Goal: Register for event/course

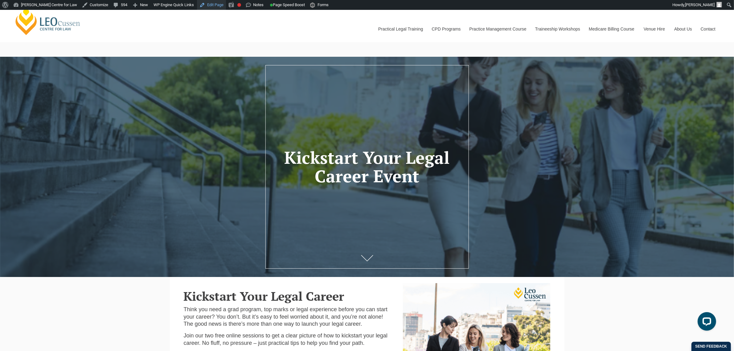
click at [199, 5] on link "Edit Page" at bounding box center [211, 5] width 29 height 10
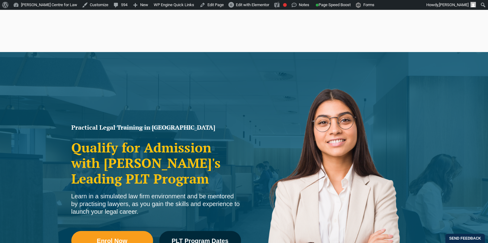
scroll to position [51, 0]
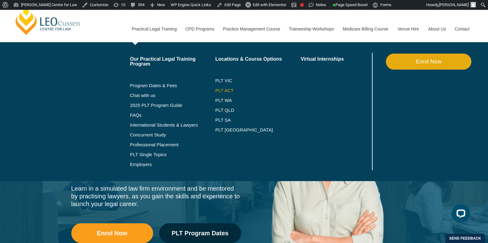
click at [224, 90] on link "PLT ACT" at bounding box center [257, 90] width 85 height 5
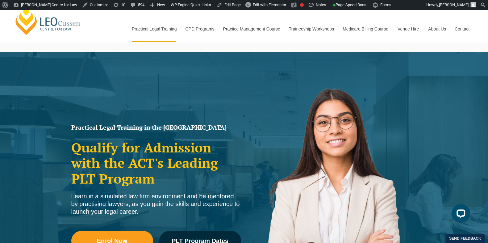
click at [224, 90] on div "Practical Legal Training in the ACT Qualify for Admission with the ACT's Leadin…" at bounding box center [244, 187] width 488 height 271
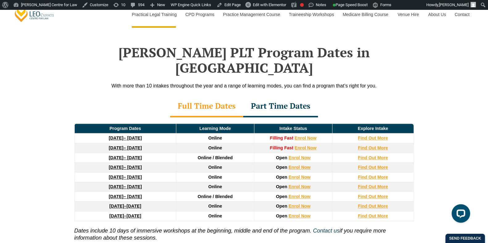
scroll to position [801, 0]
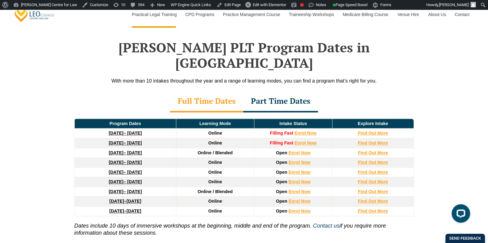
click at [284, 91] on div "Part Time Dates" at bounding box center [280, 102] width 75 height 22
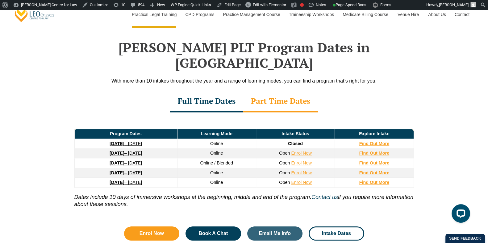
click at [232, 91] on div "Full Time Dates" at bounding box center [206, 102] width 73 height 22
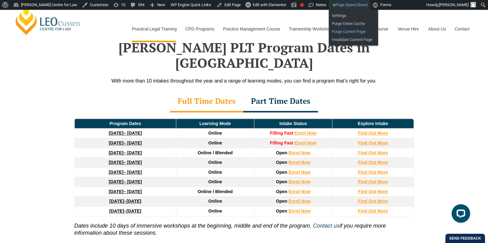
click at [333, 31] on link "Purge Current Page" at bounding box center [352, 32] width 49 height 8
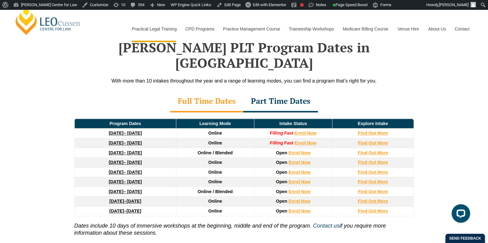
click at [287, 93] on div "Part Time Dates" at bounding box center [280, 102] width 75 height 22
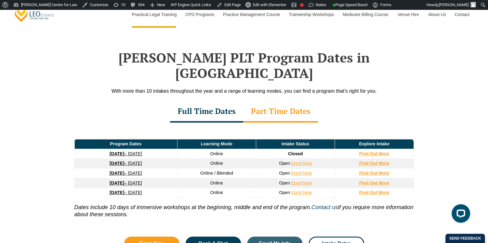
scroll to position [790, 0]
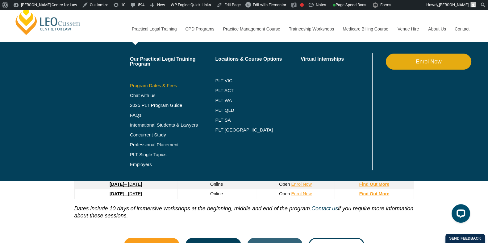
click at [170, 84] on link "Program Dates & Fees" at bounding box center [172, 85] width 85 height 5
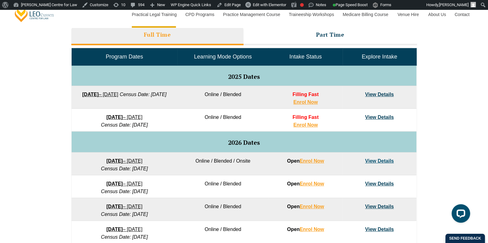
scroll to position [280, 0]
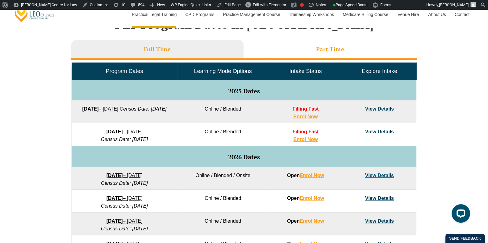
click at [308, 45] on li "Part Time" at bounding box center [329, 50] width 173 height 20
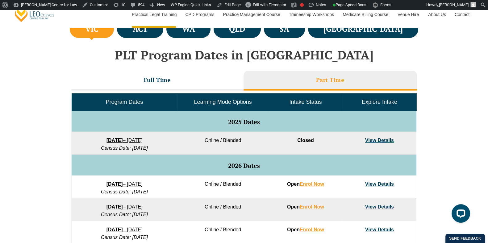
scroll to position [246, 0]
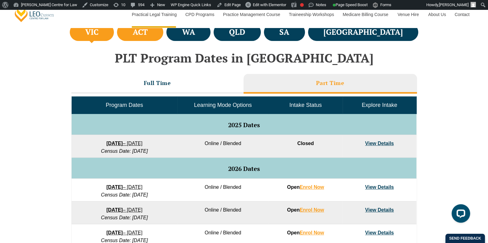
click at [163, 37] on li "ACT" at bounding box center [140, 32] width 46 height 18
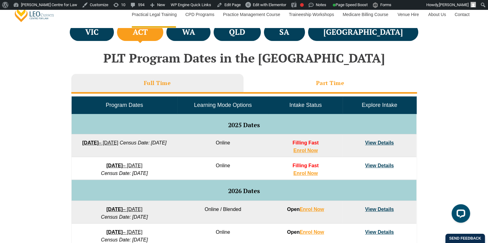
click at [299, 88] on li "Part Time" at bounding box center [329, 84] width 173 height 20
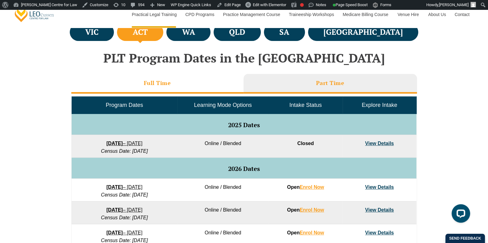
click at [196, 91] on li "Full Time" at bounding box center [157, 84] width 172 height 20
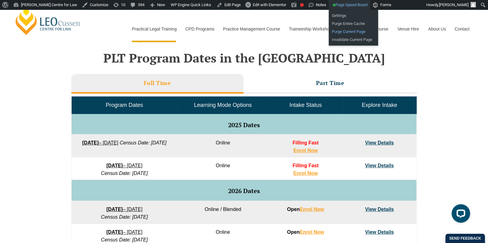
click at [338, 30] on link "Purge Current Page" at bounding box center [352, 32] width 49 height 8
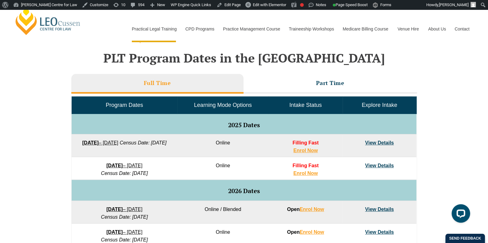
click at [32, 148] on div "VIC ACT WA QLD SA" at bounding box center [244, 204] width 488 height 365
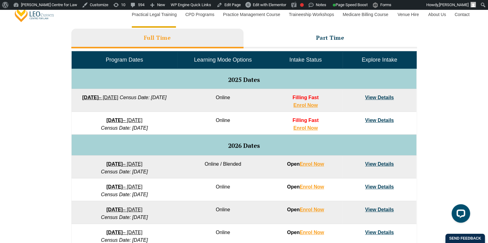
scroll to position [179, 0]
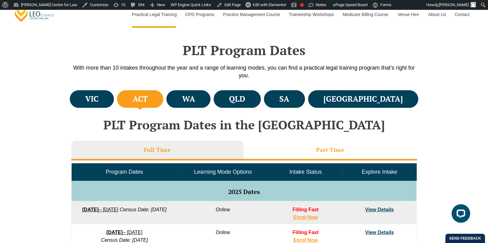
click at [280, 149] on li "Part Time" at bounding box center [329, 151] width 173 height 20
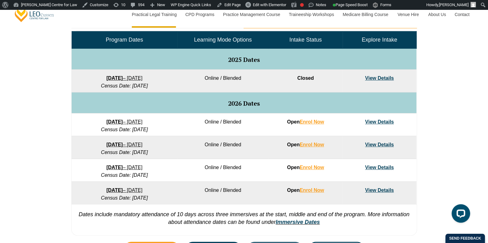
scroll to position [311, 0]
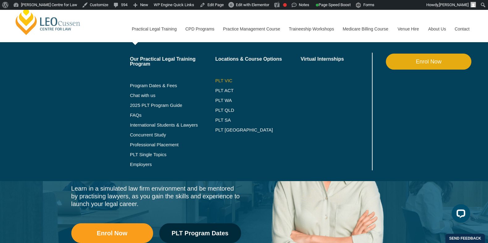
click at [224, 80] on link "PLT VIC" at bounding box center [257, 80] width 85 height 5
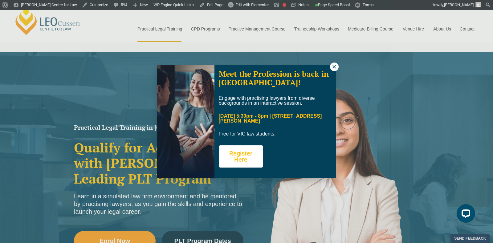
drag, startPoint x: 243, startPoint y: 160, endPoint x: 232, endPoint y: 164, distance: 11.8
click at [232, 164] on button "Register Here" at bounding box center [241, 157] width 44 height 22
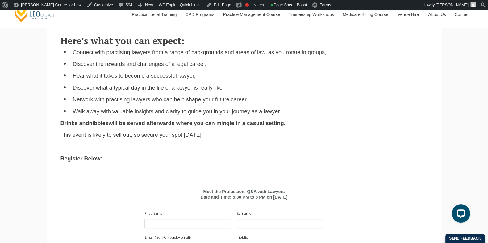
scroll to position [275, 0]
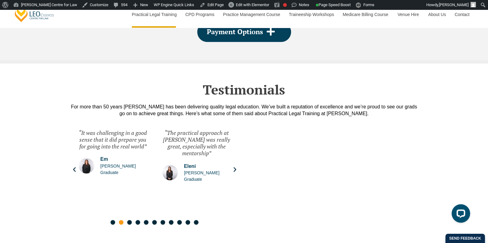
scroll to position [1302, 0]
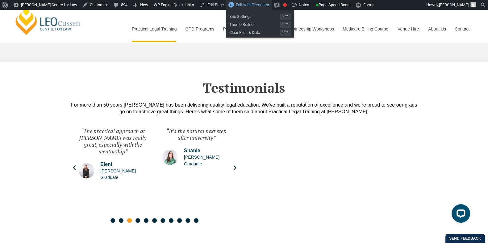
click at [238, 3] on span "Edit with Elementor" at bounding box center [252, 4] width 33 height 5
